Goal: Task Accomplishment & Management: Complete application form

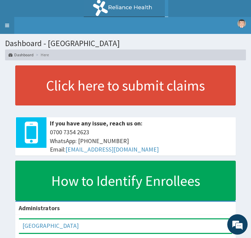
click at [8, 21] on link "Toggle navigation" at bounding box center [7, 25] width 14 height 17
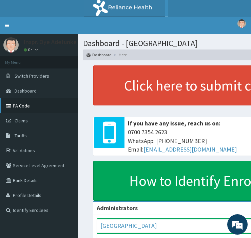
click at [19, 103] on link "PA Code" at bounding box center [39, 105] width 78 height 15
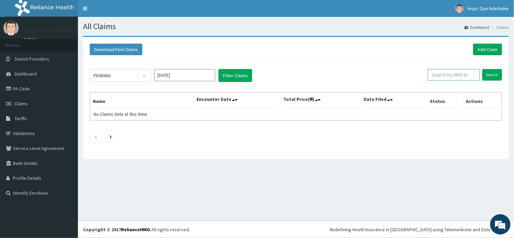
click at [452, 75] on input "text" at bounding box center [454, 75] width 52 height 12
type input "EKI/10021/C"
click at [489, 76] on input "Search" at bounding box center [492, 75] width 20 height 12
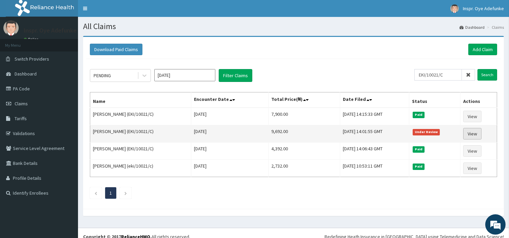
click at [474, 134] on link "View" at bounding box center [472, 134] width 18 height 12
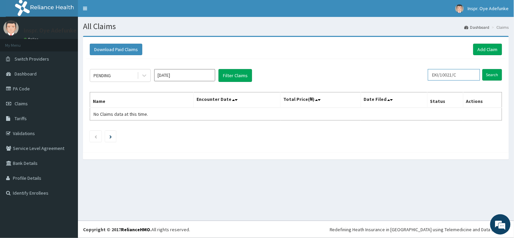
click at [463, 75] on input "EKI/10021/C" at bounding box center [454, 75] width 52 height 12
type input "EKI/10021/E"
click at [488, 74] on input "Search" at bounding box center [492, 75] width 20 height 12
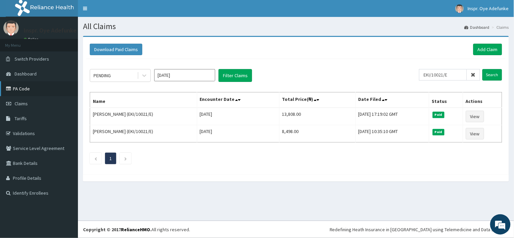
click at [19, 87] on link "PA Code" at bounding box center [39, 88] width 78 height 15
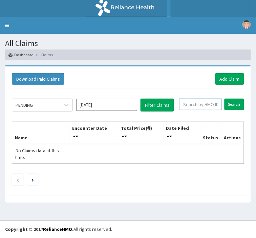
click at [188, 104] on input "text" at bounding box center [200, 105] width 43 height 12
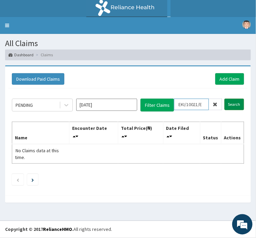
type input "EKI/10021/E"
click at [231, 104] on input "Search" at bounding box center [235, 105] width 20 height 12
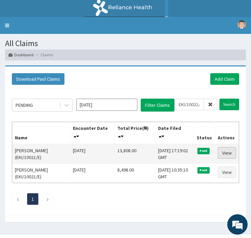
click at [224, 151] on link "View" at bounding box center [227, 153] width 18 height 12
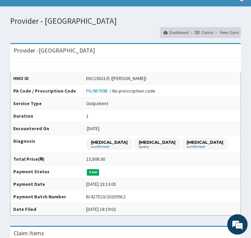
scroll to position [26, 0]
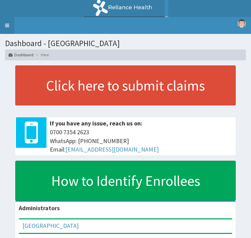
click at [7, 24] on link "Toggle navigation" at bounding box center [7, 25] width 14 height 17
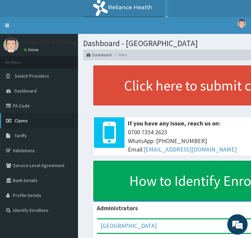
click at [22, 119] on span "Claims" at bounding box center [21, 121] width 13 height 6
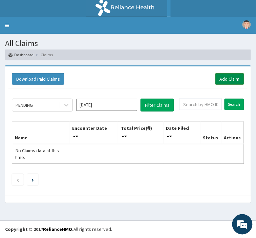
click at [231, 76] on link "Add Claim" at bounding box center [229, 79] width 29 height 12
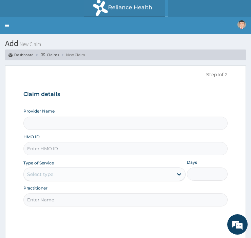
type input "[GEOGRAPHIC_DATA]"
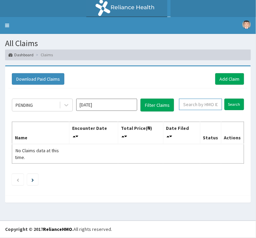
click at [194, 102] on input "text" at bounding box center [200, 105] width 43 height 12
type input "E"
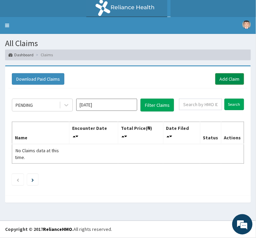
click at [230, 78] on link "Add Claim" at bounding box center [229, 79] width 29 height 12
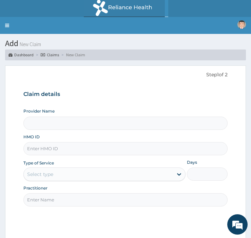
type input "[GEOGRAPHIC_DATA]"
click at [155, 149] on input "HMO ID" at bounding box center [125, 148] width 204 height 13
type input "EKI/10021/C"
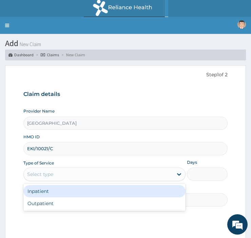
click at [143, 188] on div "Inpatient" at bounding box center [104, 191] width 162 height 12
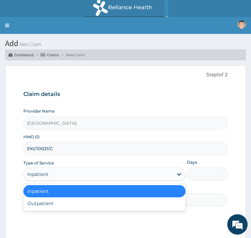
click at [139, 207] on div "Outpatient" at bounding box center [104, 203] width 162 height 12
type input "1"
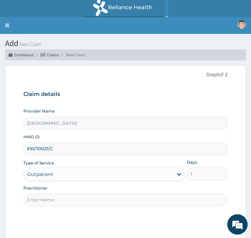
click at [160, 198] on input "Practitioner" at bounding box center [125, 199] width 204 height 13
click at [112, 200] on input "Practitioner" at bounding box center [125, 199] width 204 height 13
type input "[PERSON_NAME]"
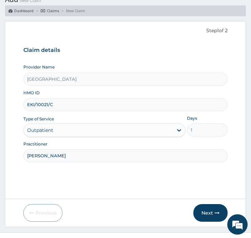
scroll to position [56, 0]
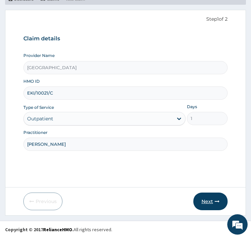
click at [204, 200] on button "Next" at bounding box center [210, 201] width 34 height 18
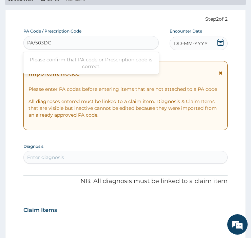
type input "PA/503DCB"
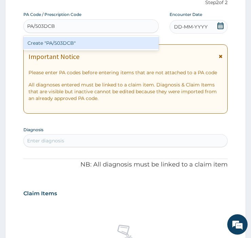
scroll to position [86, 0]
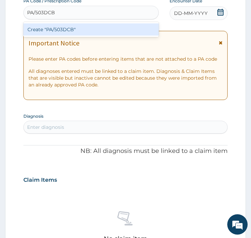
click at [107, 24] on div "Create "PA/503DCB"" at bounding box center [90, 29] width 135 height 12
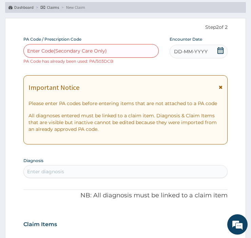
scroll to position [44, 0]
